Goal: Task Accomplishment & Management: Use online tool/utility

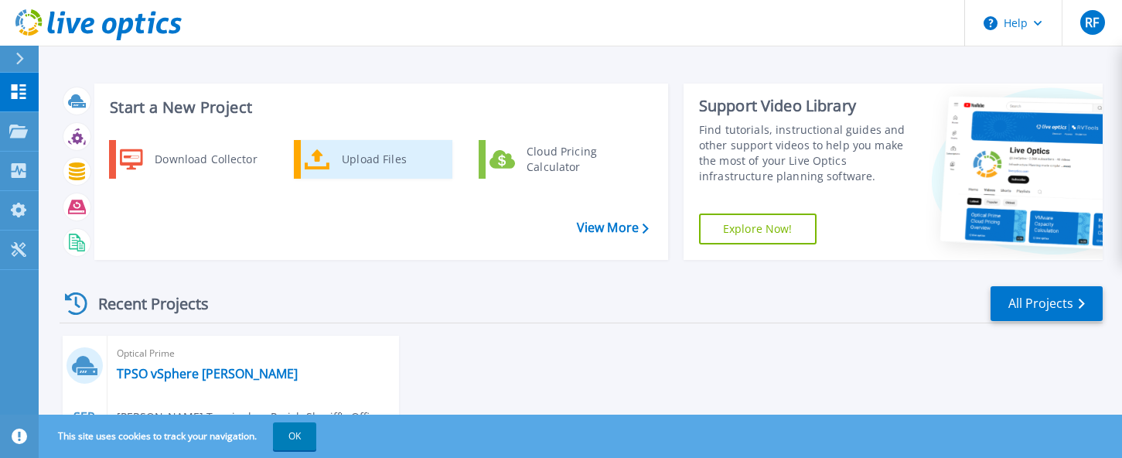
click at [324, 155] on icon at bounding box center [318, 159] width 26 height 22
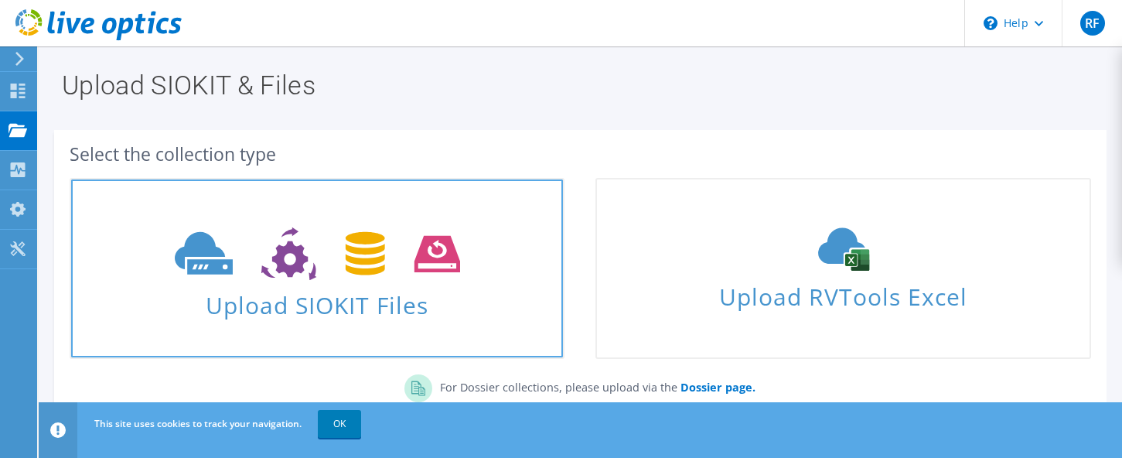
scroll to position [77, 0]
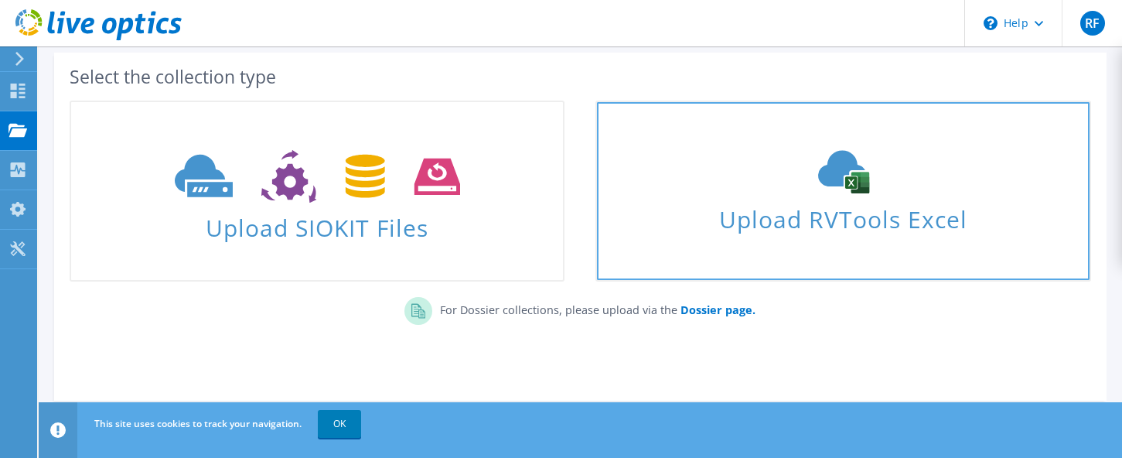
click at [697, 112] on link "Upload RVTools Excel" at bounding box center [842, 190] width 495 height 181
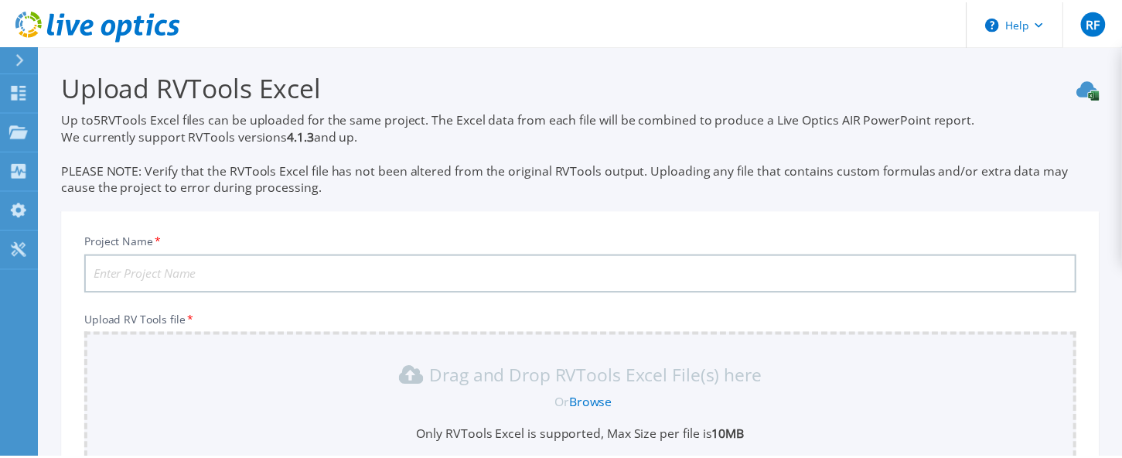
scroll to position [226, 0]
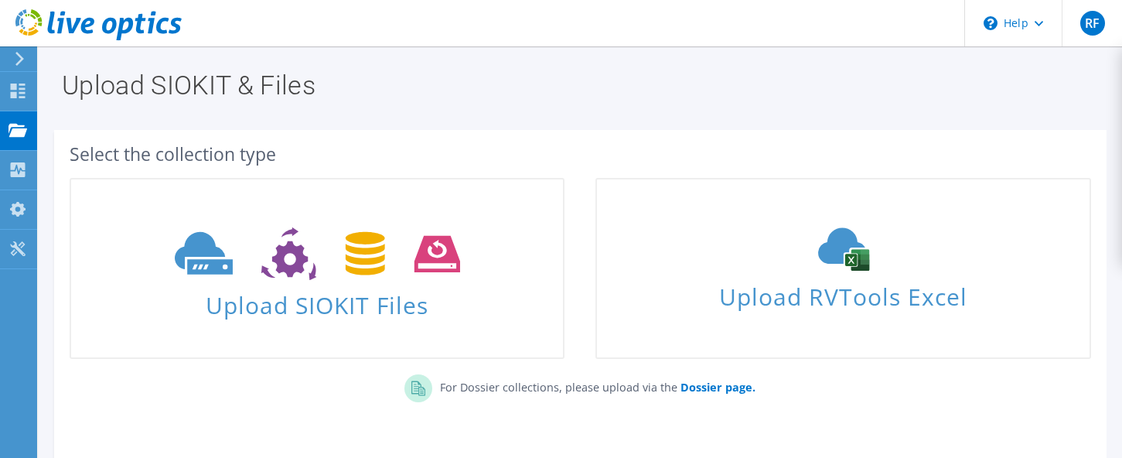
scroll to position [80, 0]
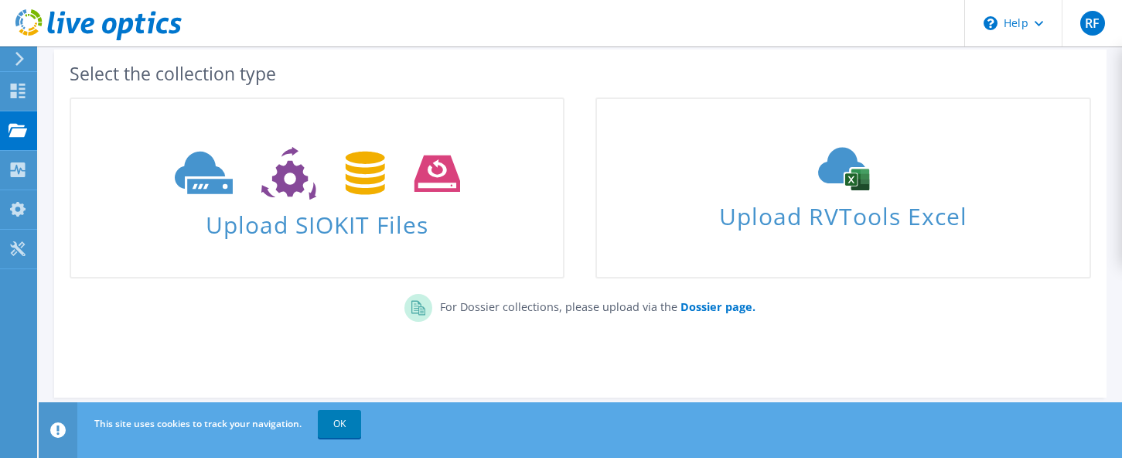
click at [245, 317] on div "For Dossier collections, please upload via the Dossier page." at bounding box center [580, 312] width 1052 height 53
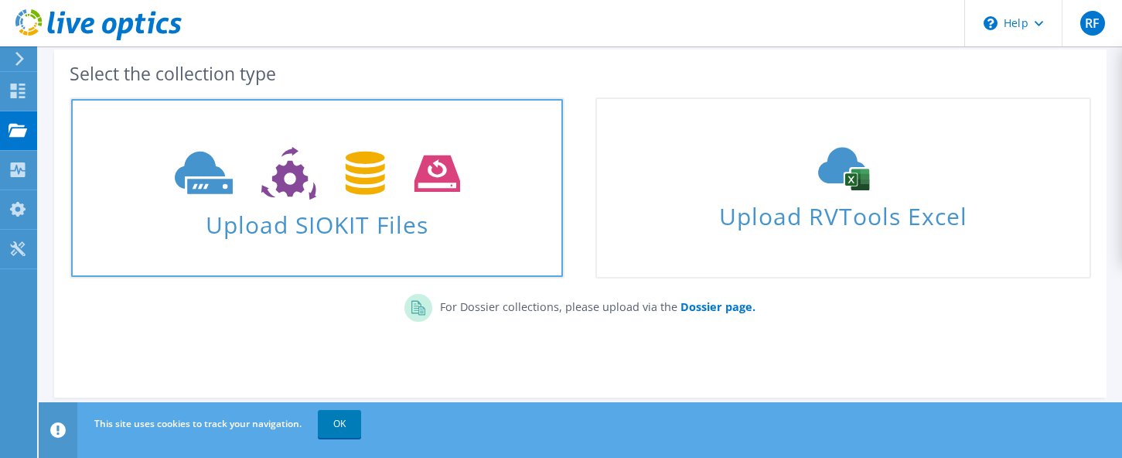
click at [331, 175] on icon at bounding box center [317, 173] width 285 height 53
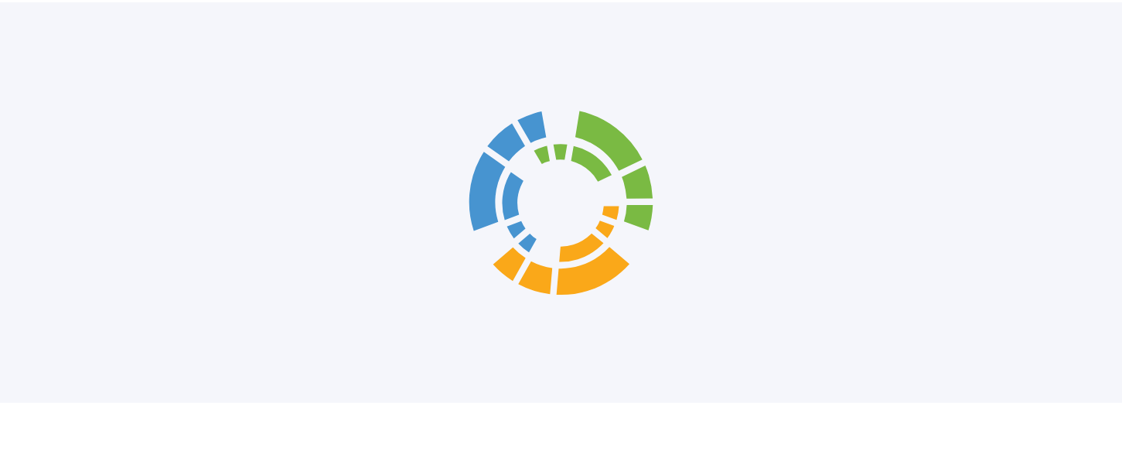
scroll to position [158, 0]
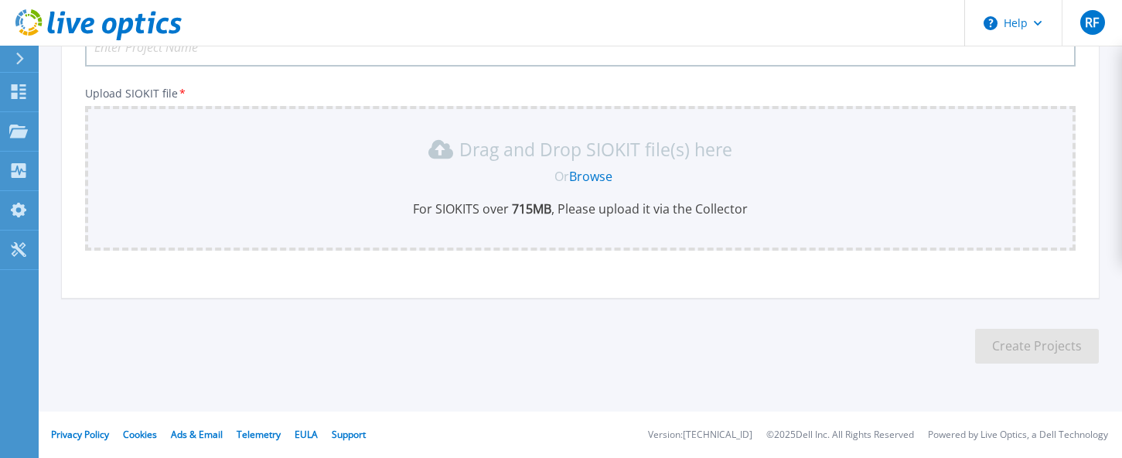
click at [585, 176] on link "Browse" at bounding box center [590, 176] width 43 height 17
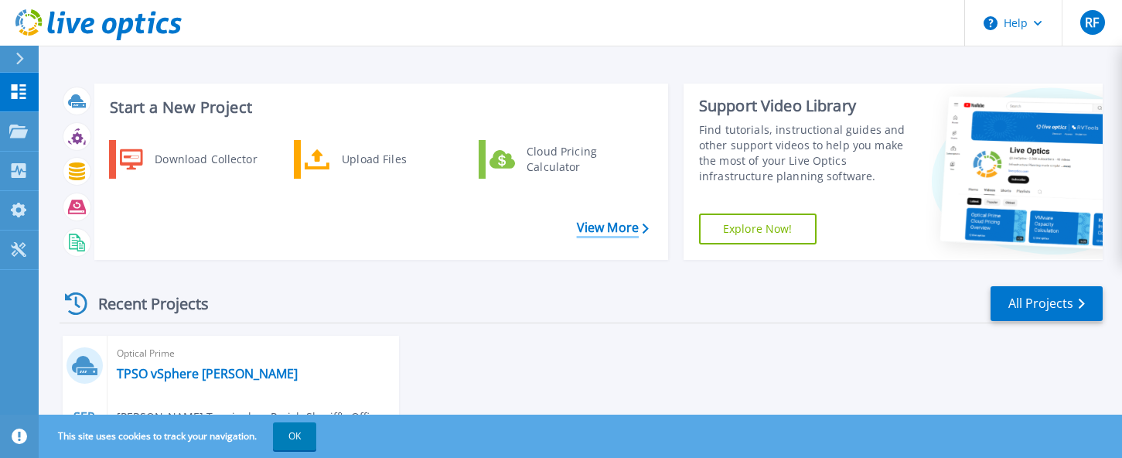
click at [615, 231] on link "View More" at bounding box center [613, 227] width 72 height 15
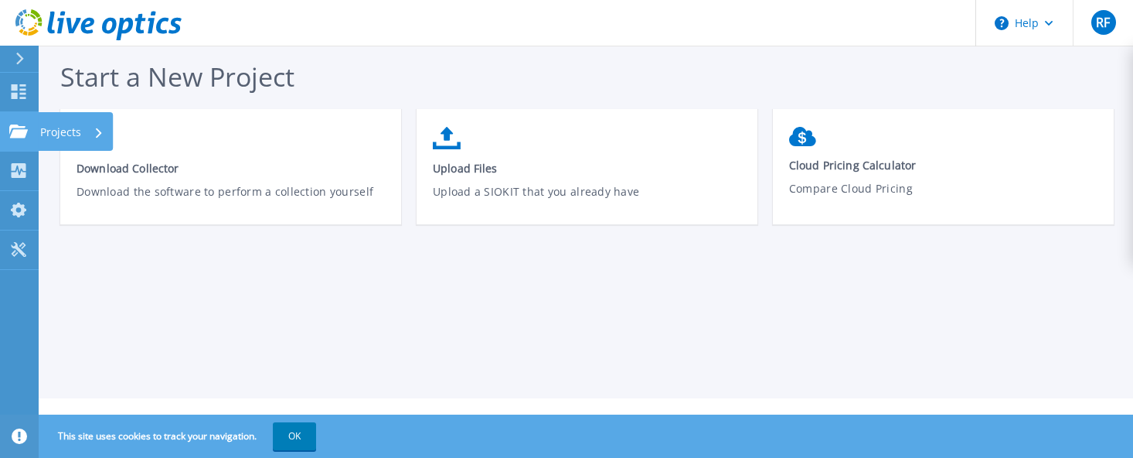
click at [15, 133] on icon at bounding box center [18, 130] width 19 height 13
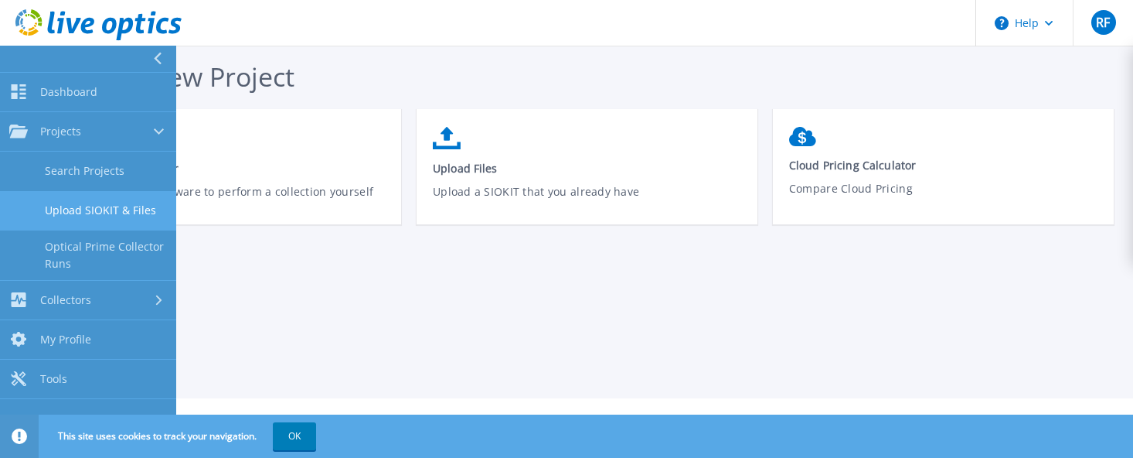
click at [61, 208] on link "Upload SIOKIT & Files" at bounding box center [88, 210] width 176 height 39
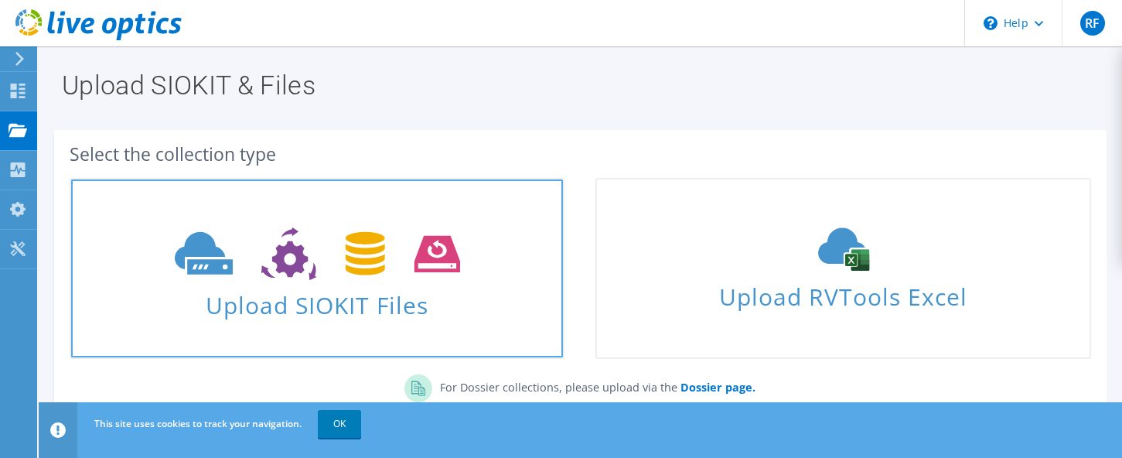
click at [262, 268] on use at bounding box center [317, 253] width 285 height 53
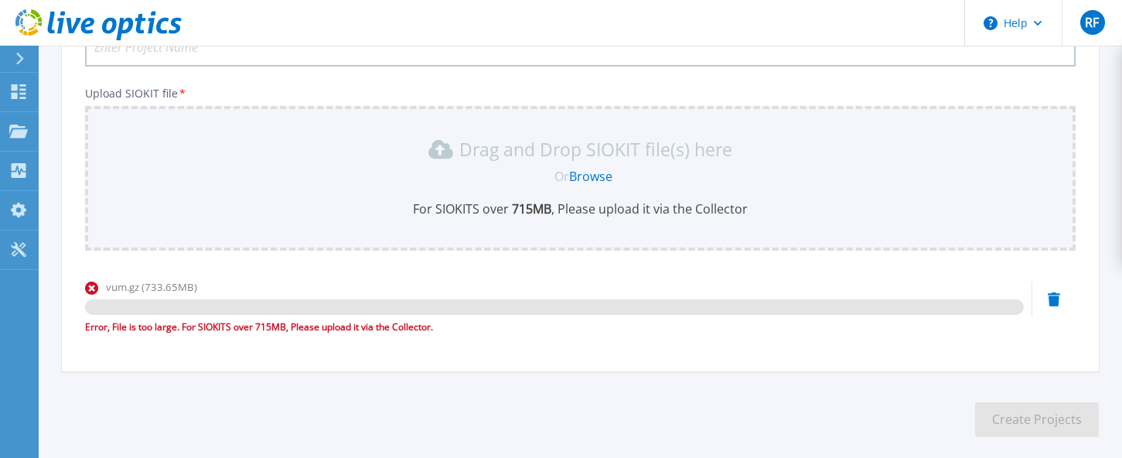
scroll to position [232, 0]
